Goal: Share content: Share content

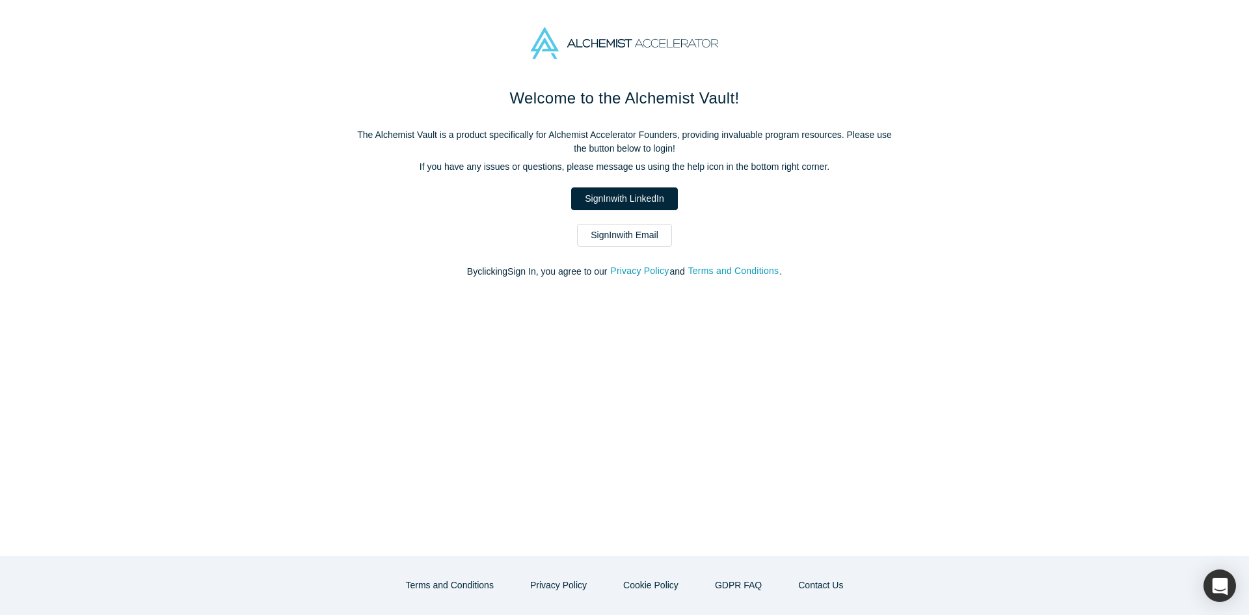
drag, startPoint x: 450, startPoint y: 148, endPoint x: 435, endPoint y: 151, distance: 15.3
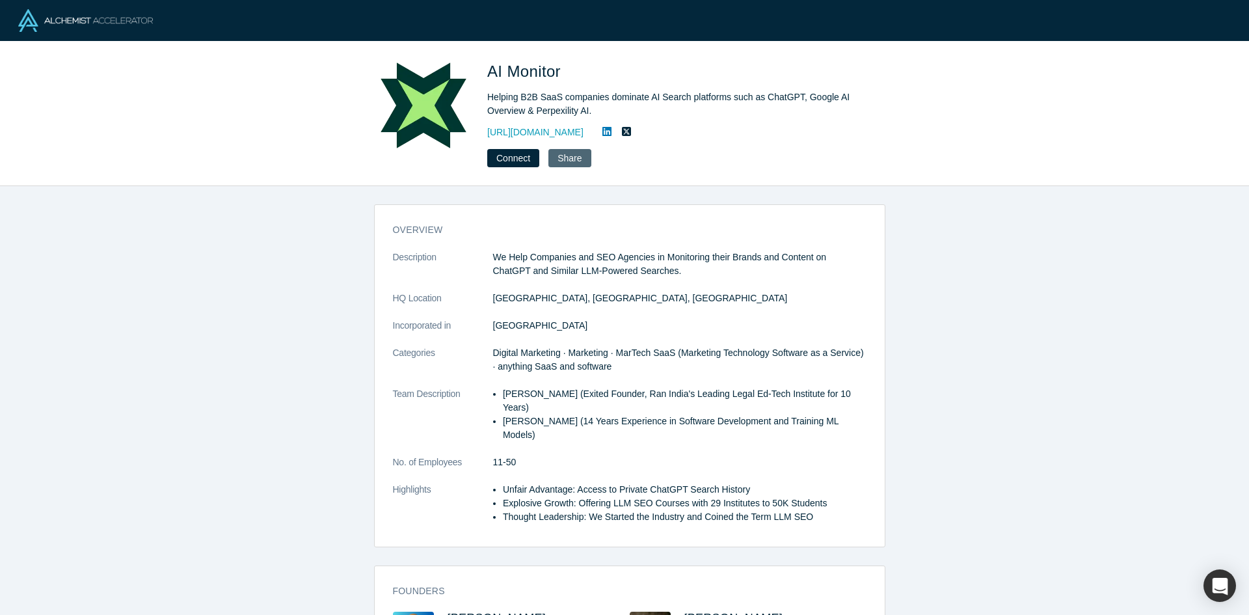
click at [569, 159] on button "Share" at bounding box center [569, 158] width 42 height 18
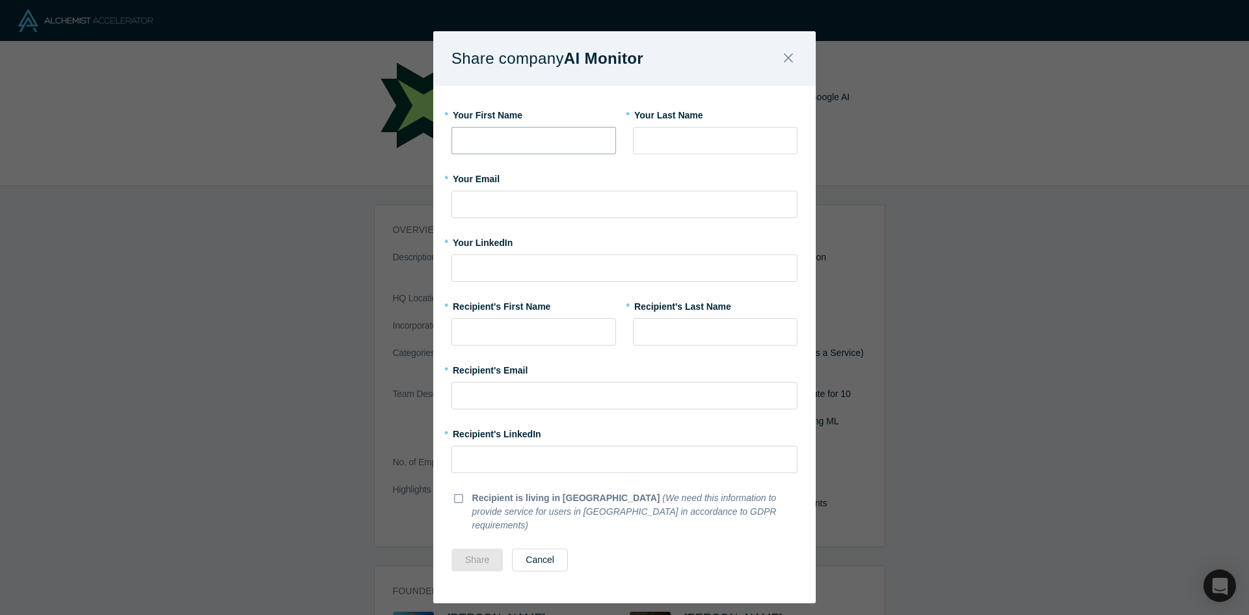
click at [522, 130] on input "text" at bounding box center [533, 140] width 165 height 27
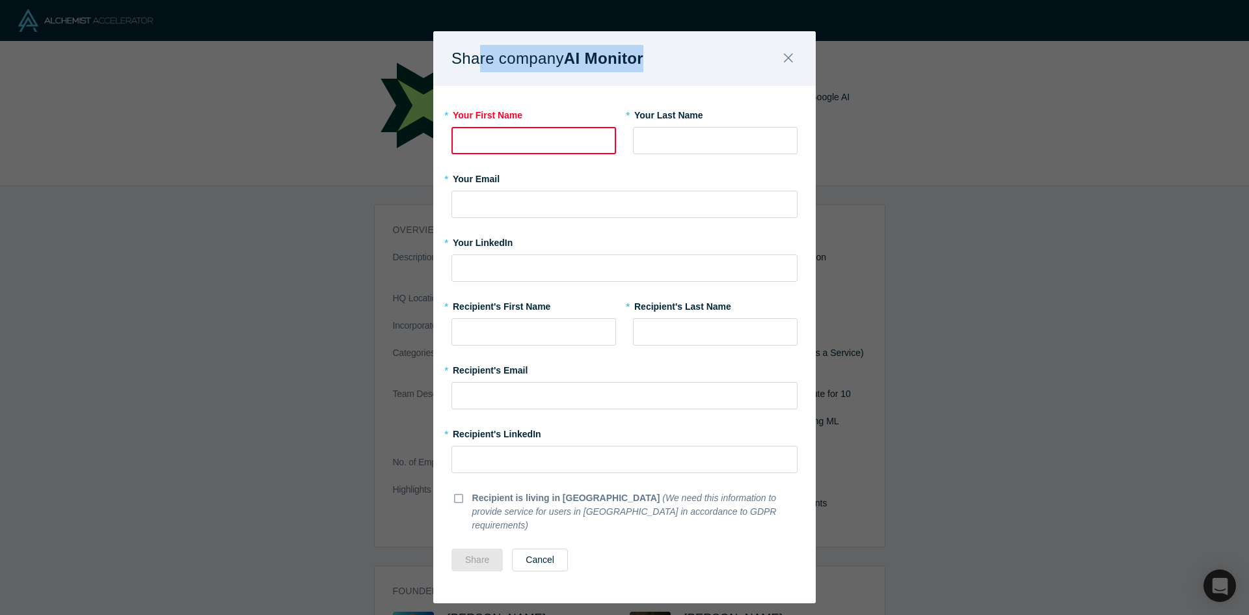
drag, startPoint x: 470, startPoint y: 51, endPoint x: 643, endPoint y: 55, distance: 172.4
click at [643, 55] on h1 "Share company AI Monitor" at bounding box center [558, 58] width 215 height 27
click at [643, 55] on b "AI Monitor" at bounding box center [603, 58] width 79 height 18
drag, startPoint x: 643, startPoint y: 55, endPoint x: 455, endPoint y: 57, distance: 187.9
click at [457, 57] on h1 "Share company AI Monitor" at bounding box center [558, 58] width 215 height 27
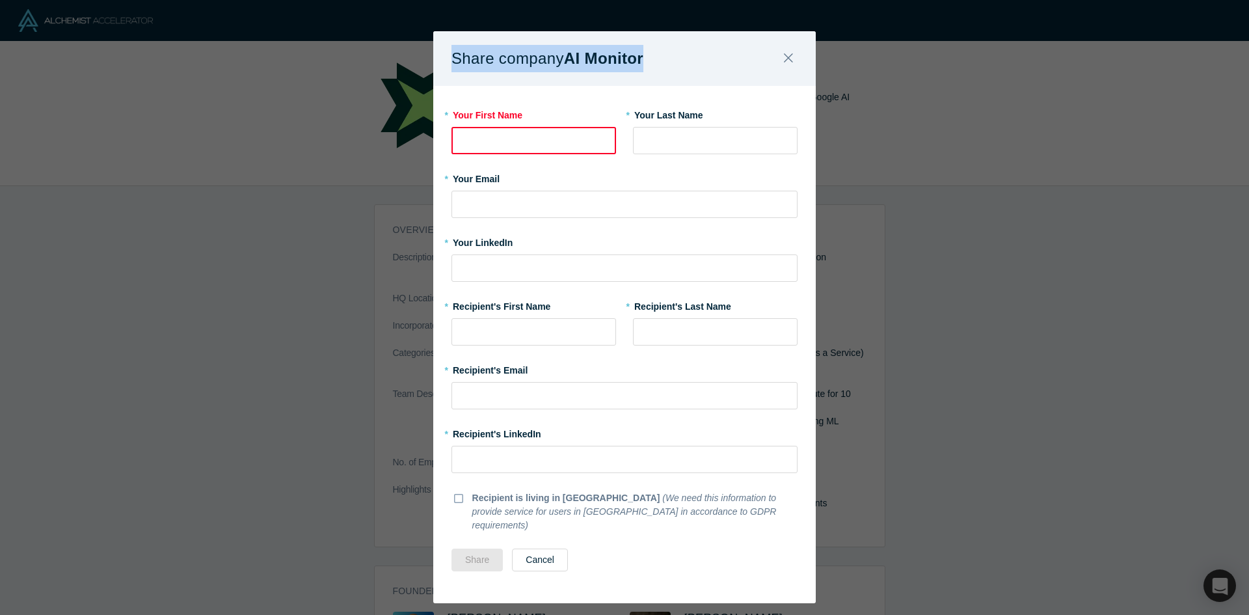
click at [455, 57] on h1 "Share company AI Monitor" at bounding box center [558, 58] width 215 height 27
drag, startPoint x: 455, startPoint y: 57, endPoint x: 654, endPoint y: 57, distance: 199.0
click at [654, 57] on h1 "Share company AI Monitor" at bounding box center [558, 58] width 215 height 27
drag, startPoint x: 585, startPoint y: 59, endPoint x: 444, endPoint y: 61, distance: 140.5
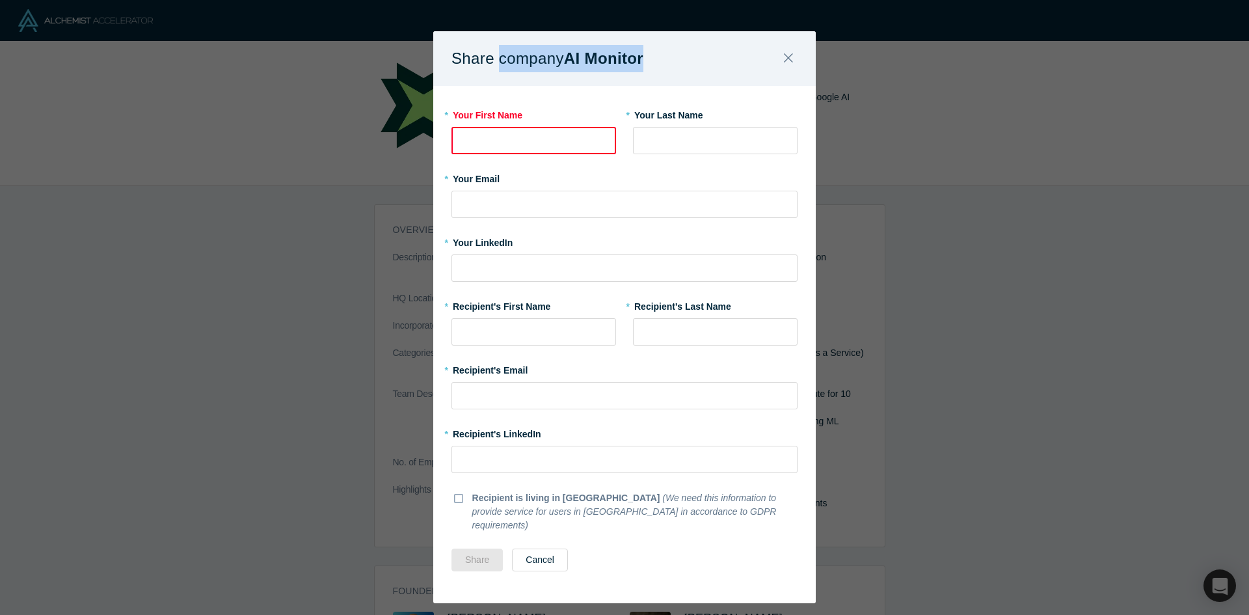
click at [444, 61] on div "Share company AI Monitor" at bounding box center [624, 58] width 382 height 55
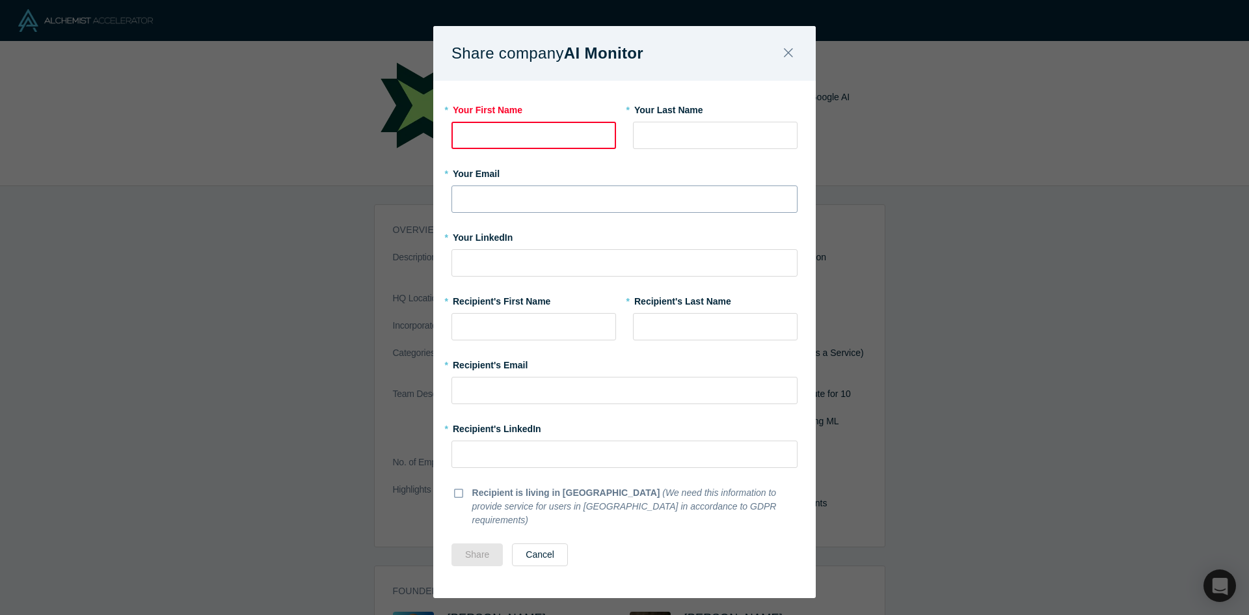
scroll to position [6, 0]
click at [787, 48] on icon "Close" at bounding box center [788, 52] width 9 height 14
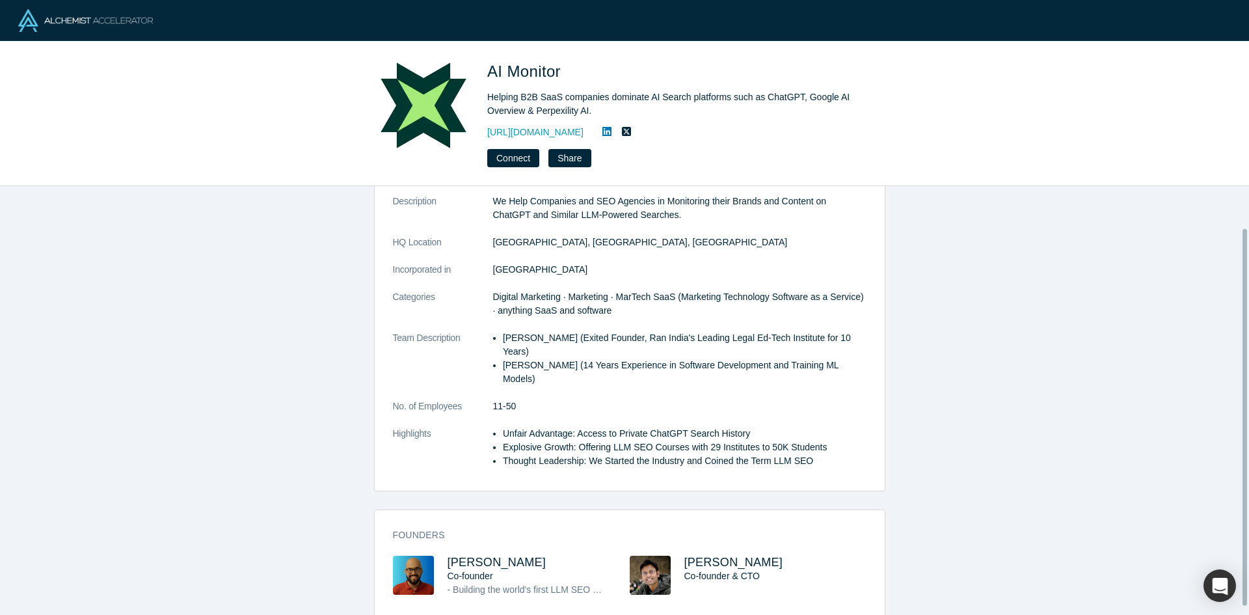
scroll to position [57, 0]
drag, startPoint x: 549, startPoint y: 331, endPoint x: 857, endPoint y: 343, distance: 308.5
click at [857, 343] on dl "Description We Help Companies and SEO Agencies in Monitoring their Brands and C…" at bounding box center [629, 337] width 473 height 287
drag, startPoint x: 542, startPoint y: 200, endPoint x: 687, endPoint y: 209, distance: 145.3
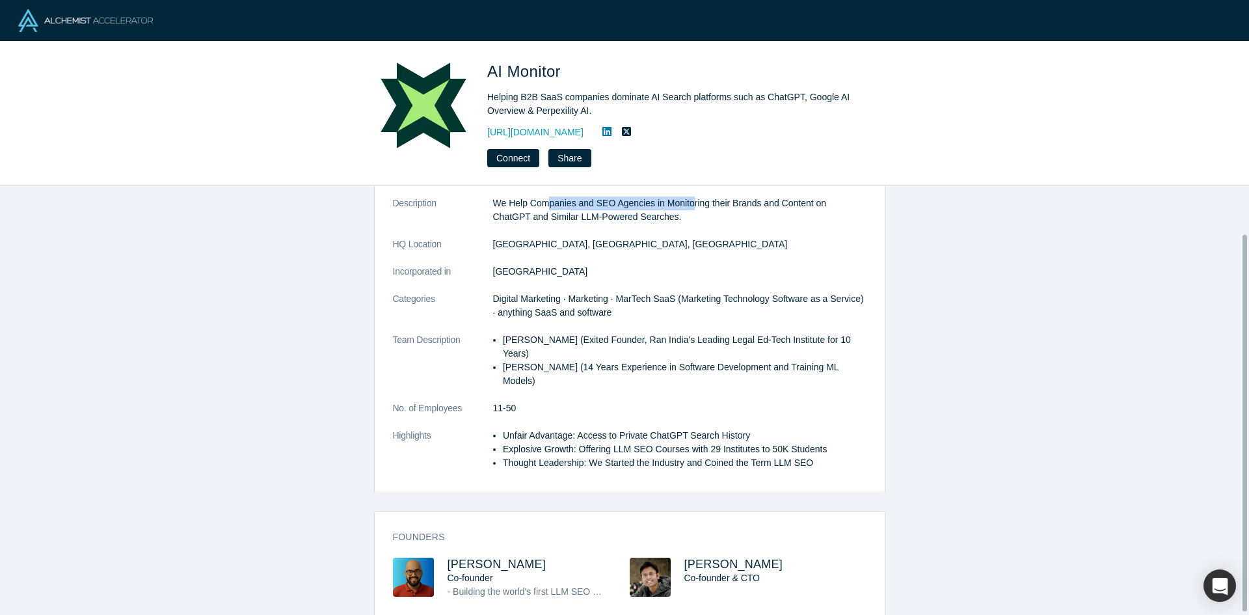
click at [687, 209] on p "We Help Companies and SEO Agencies in Monitoring their Brands and Content on Ch…" at bounding box center [679, 209] width 373 height 27
drag, startPoint x: 697, startPoint y: 213, endPoint x: 708, endPoint y: 219, distance: 11.9
click at [707, 218] on p "We Help Companies and SEO Agencies in Monitoring their Brands and Content on Ch…" at bounding box center [679, 209] width 373 height 27
click at [709, 221] on p "We Help Companies and SEO Agencies in Monitoring their Brands and Content on Ch…" at bounding box center [679, 209] width 373 height 27
drag, startPoint x: 665, startPoint y: 222, endPoint x: 474, endPoint y: 200, distance: 191.8
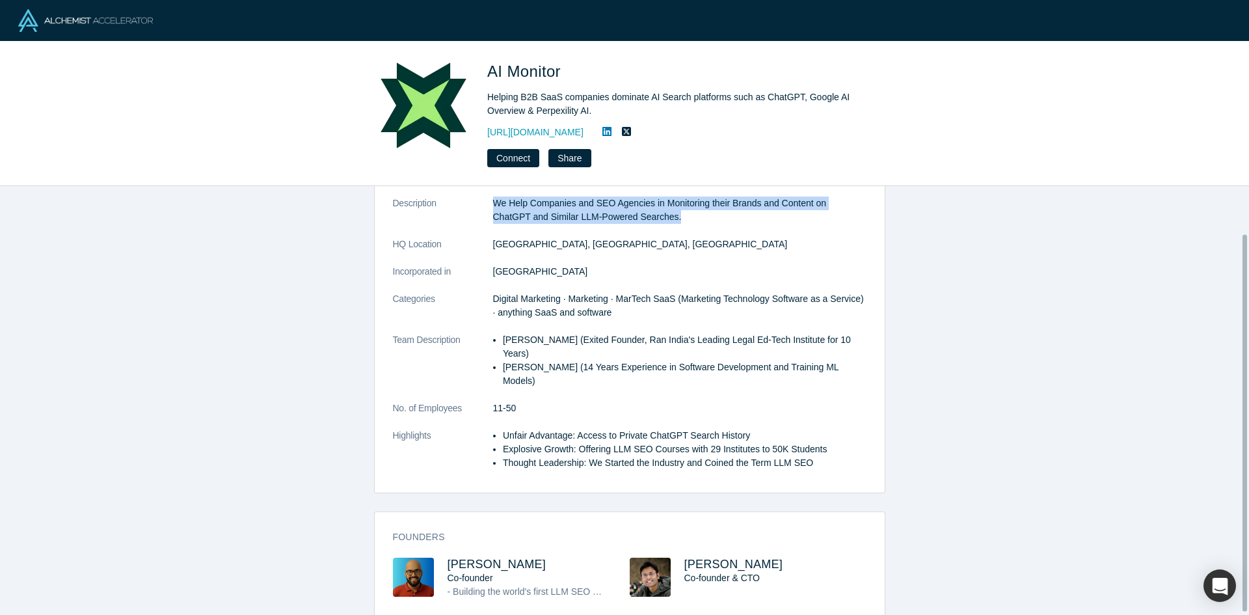
click at [474, 200] on dl "Description We Help Companies and SEO Agencies in Monitoring their Brands and C…" at bounding box center [629, 339] width 473 height 287
click at [474, 200] on dt "Description" at bounding box center [443, 216] width 100 height 41
drag, startPoint x: 474, startPoint y: 200, endPoint x: 624, endPoint y: 219, distance: 151.4
click at [624, 219] on dl "Description We Help Companies and SEO Agencies in Monitoring their Brands and C…" at bounding box center [629, 339] width 473 height 287
click at [624, 219] on p "We Help Companies and SEO Agencies in Monitoring their Brands and Content on Ch…" at bounding box center [679, 209] width 373 height 27
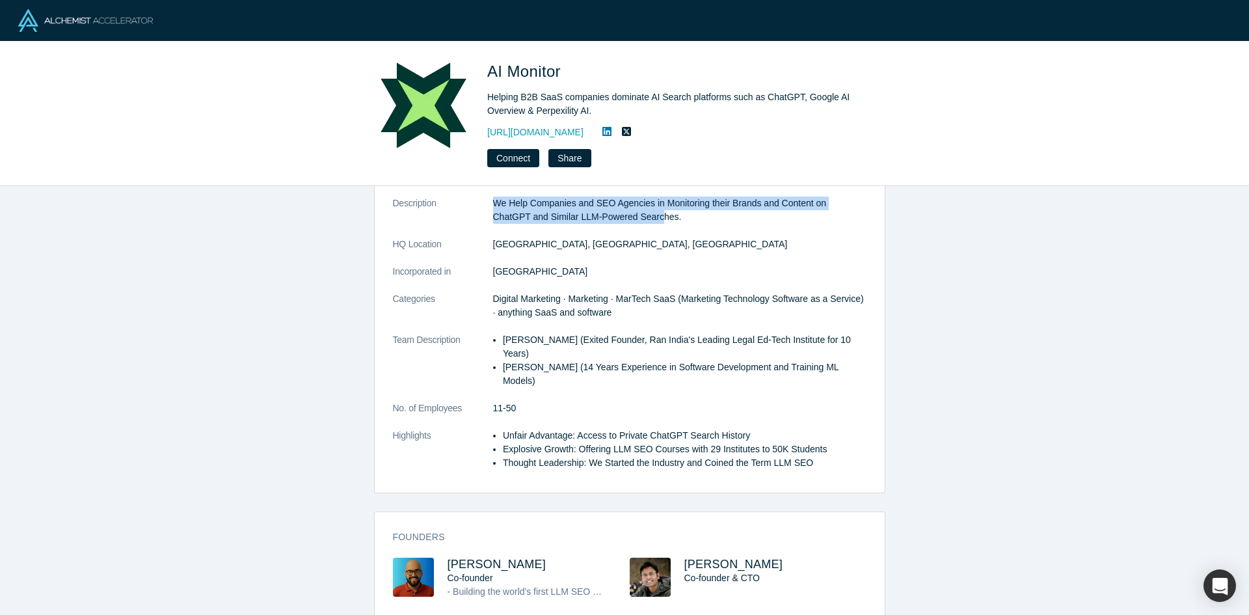
drag, startPoint x: 543, startPoint y: 216, endPoint x: 481, endPoint y: 213, distance: 61.9
click at [481, 213] on dl "Description We Help Companies and SEO Agencies in Monitoring their Brands and C…" at bounding box center [629, 339] width 473 height 287
click at [481, 213] on dt "Description" at bounding box center [443, 216] width 100 height 41
drag, startPoint x: 497, startPoint y: 210, endPoint x: 654, endPoint y: 219, distance: 156.3
click at [654, 219] on dl "Description We Help Companies and SEO Agencies in Monitoring their Brands and C…" at bounding box center [629, 339] width 473 height 287
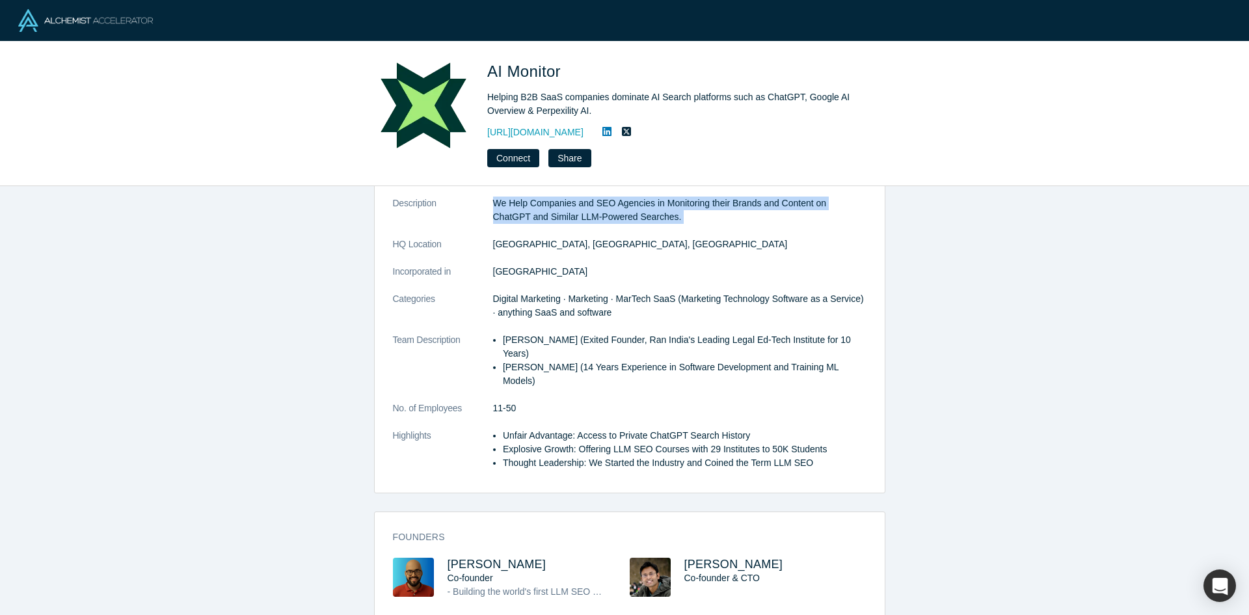
click at [653, 219] on p "We Help Companies and SEO Agencies in Monitoring their Brands and Content on Ch…" at bounding box center [679, 209] width 373 height 27
click at [479, 209] on dt "Description" at bounding box center [443, 216] width 100 height 41
click at [483, 210] on dt "Description" at bounding box center [443, 216] width 100 height 41
drag, startPoint x: 504, startPoint y: 204, endPoint x: 669, endPoint y: 219, distance: 165.1
click at [669, 219] on dl "Description We Help Companies and SEO Agencies in Monitoring their Brands and C…" at bounding box center [629, 339] width 473 height 287
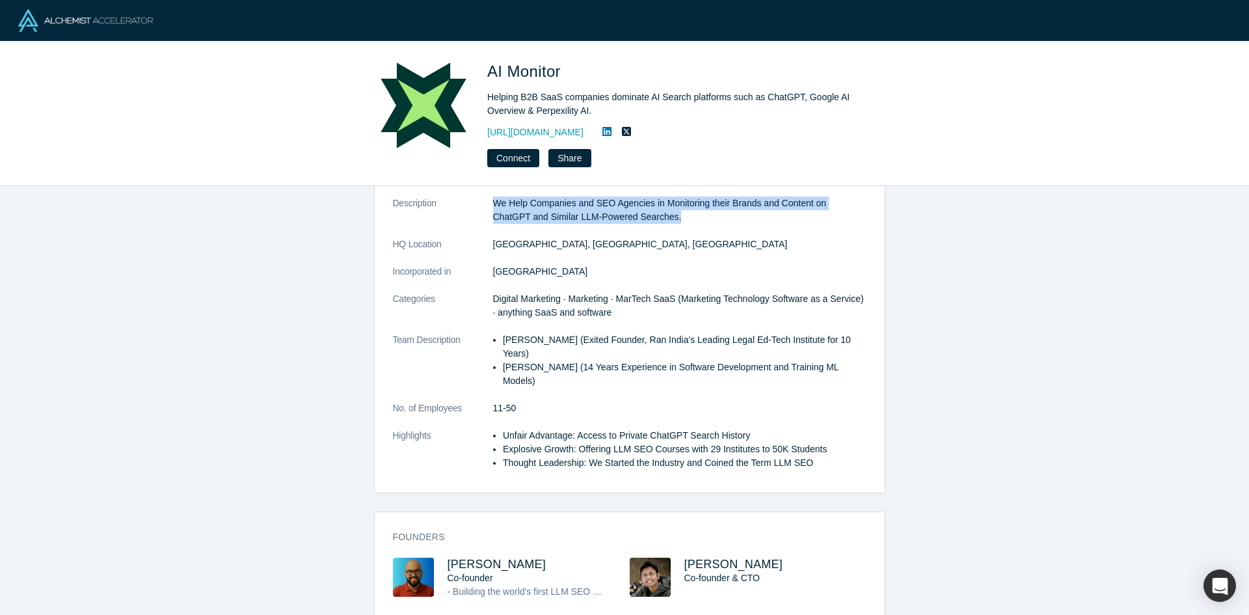
click at [669, 219] on p "We Help Companies and SEO Agencies in Monitoring their Brands and Content on Ch…" at bounding box center [679, 209] width 373 height 27
drag, startPoint x: 584, startPoint y: 209, endPoint x: 470, endPoint y: 207, distance: 114.5
click at [470, 207] on dl "Description We Help Companies and SEO Agencies in Monitoring their Brands and C…" at bounding box center [629, 339] width 473 height 287
click at [477, 207] on dt "Description" at bounding box center [443, 216] width 100 height 41
